Goal: Navigation & Orientation: Go to known website

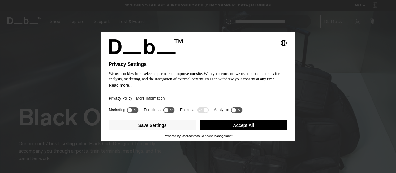
click at [253, 129] on button "Accept All" at bounding box center [244, 125] width 88 height 10
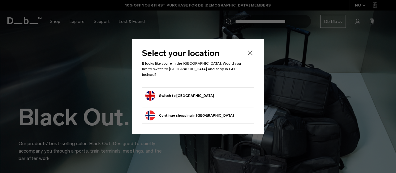
click at [199, 91] on button "Switch to United Kingdom" at bounding box center [180, 96] width 69 height 10
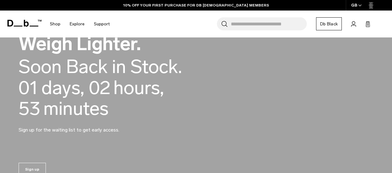
scroll to position [432, 0]
